Goal: Transaction & Acquisition: Book appointment/travel/reservation

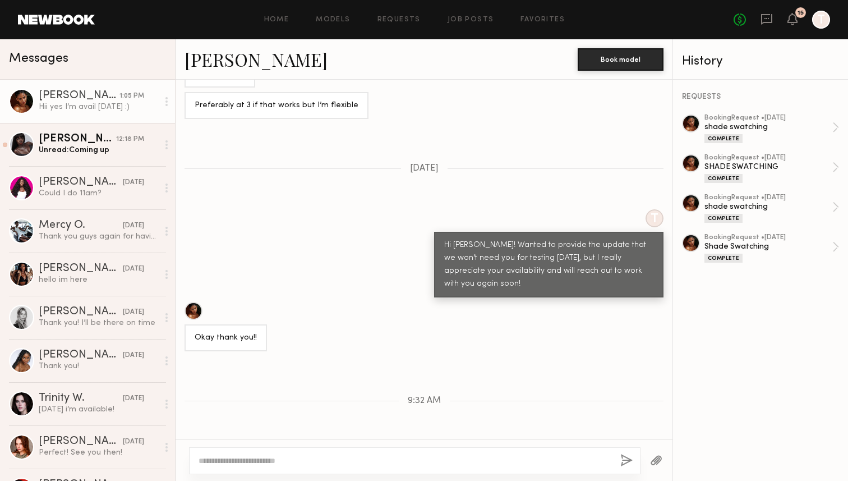
scroll to position [6127, 0]
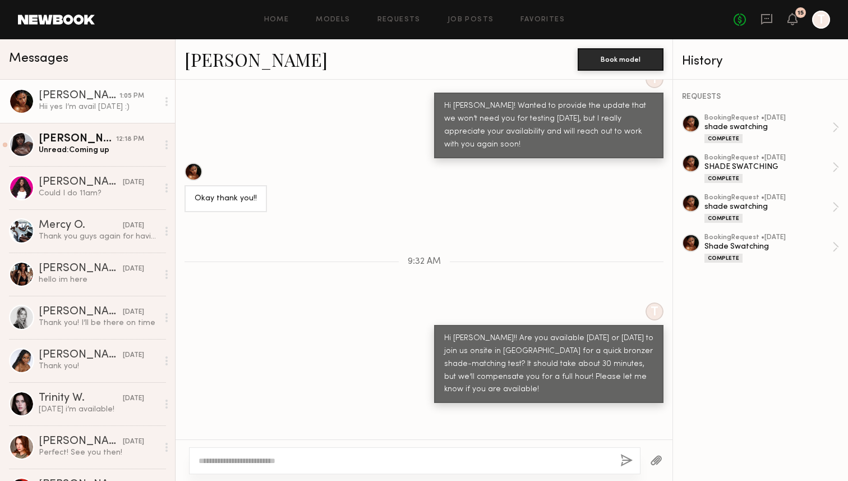
click at [252, 457] on textarea at bounding box center [405, 460] width 413 height 11
click at [111, 160] on link "Gigi D. 12:18 PM Unread: Coming up" at bounding box center [87, 144] width 175 height 43
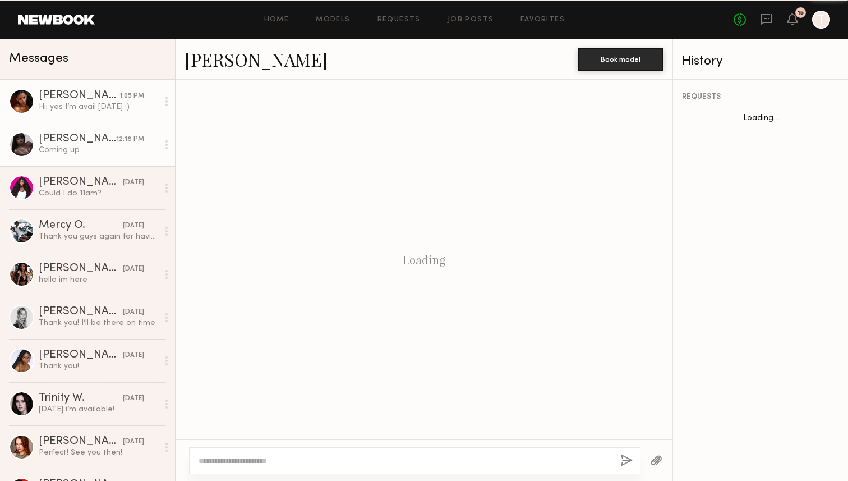
click at [121, 120] on link "[PERSON_NAME] 1:05 PM Hii yes I’m avail [DATE] :)" at bounding box center [87, 101] width 175 height 43
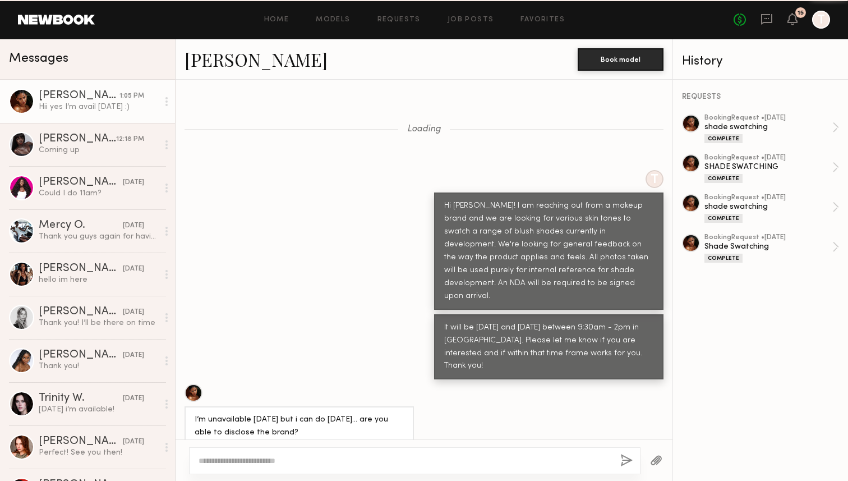
scroll to position [6041, 0]
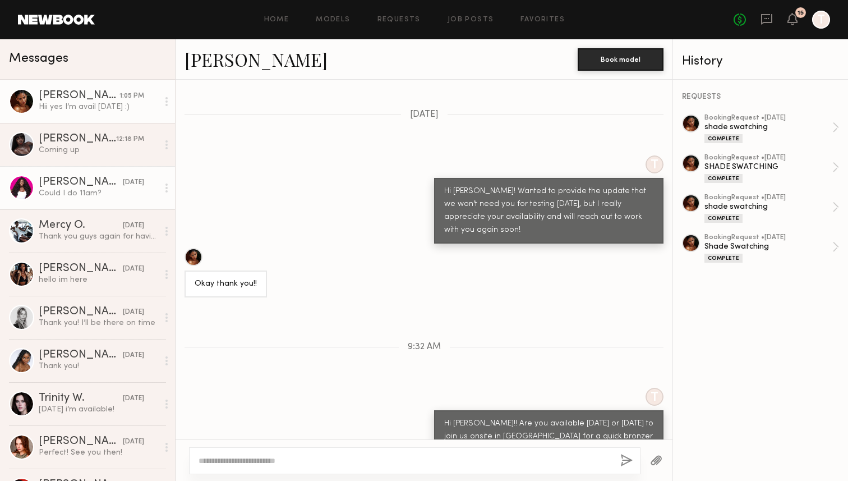
click at [124, 182] on div "[DATE]" at bounding box center [133, 182] width 21 height 11
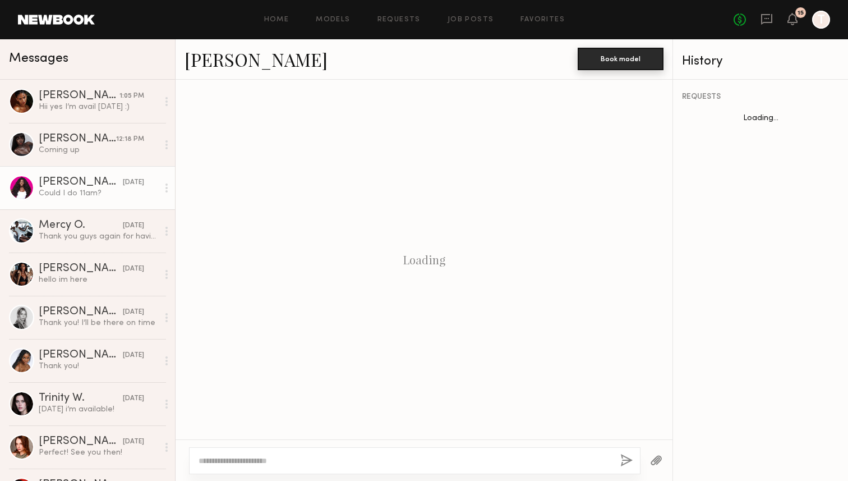
click at [606, 63] on button "Book model" at bounding box center [621, 59] width 86 height 22
click at [654, 62] on button "Book model" at bounding box center [621, 59] width 86 height 22
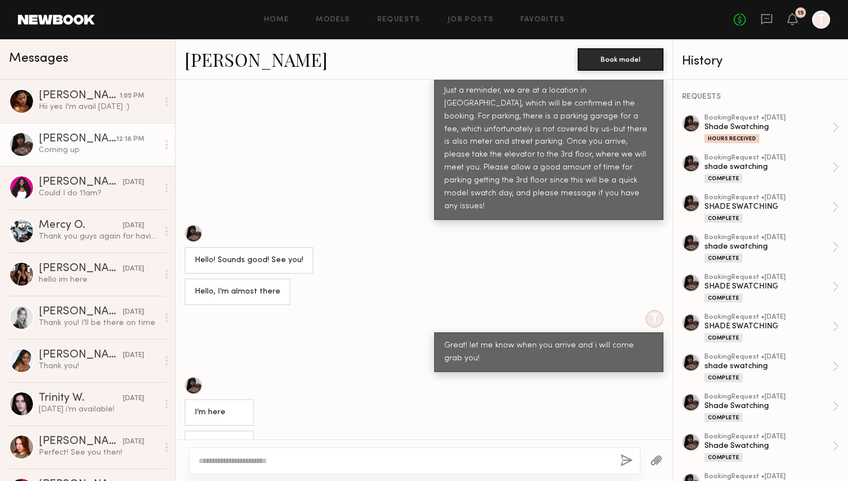
scroll to position [423, 0]
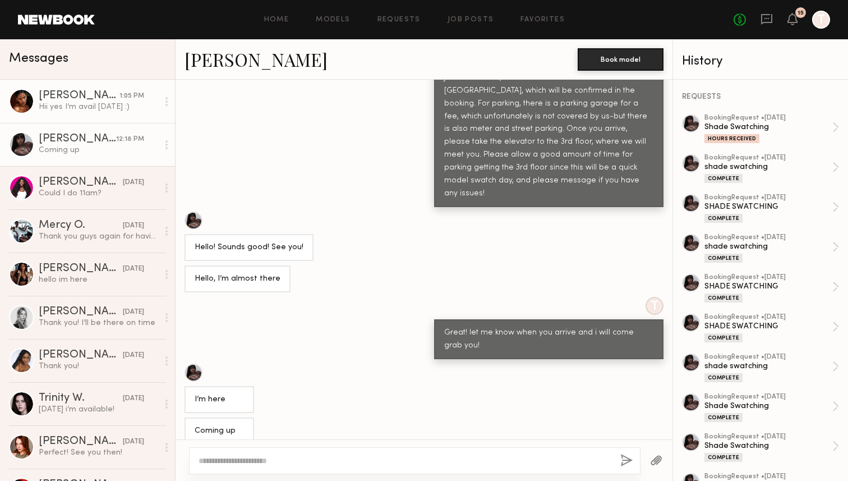
click at [134, 114] on link "[PERSON_NAME] 1:05 PM Hii yes I’m avail [DATE] :)" at bounding box center [87, 101] width 175 height 43
